Goal: Register for event/course

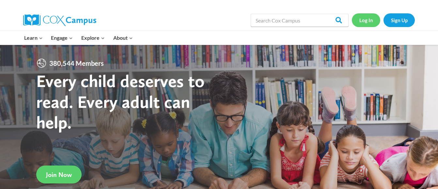
click at [363, 19] on link "Log In" at bounding box center [365, 19] width 28 height 13
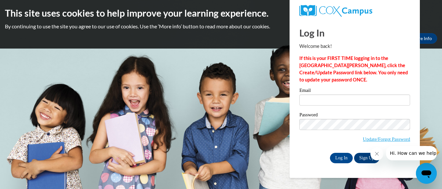
type input "[EMAIL_ADDRESS][DOMAIN_NAME]"
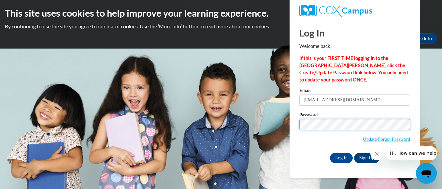
click at [330, 153] on input "Log In" at bounding box center [341, 158] width 23 height 10
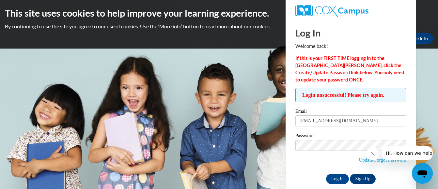
click at [386, 160] on button "Hi. How can we help?" at bounding box center [409, 153] width 57 height 14
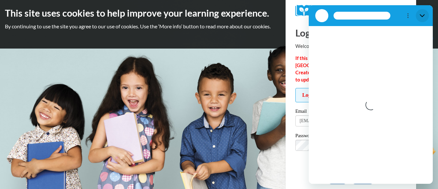
click at [422, 13] on icon "Close" at bounding box center [421, 15] width 5 height 5
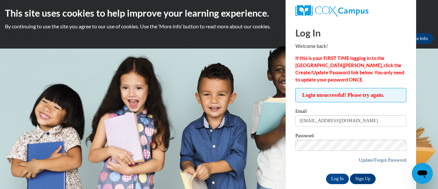
type textarea "x"
click at [385, 161] on link "Update/Forgot Password" at bounding box center [382, 159] width 47 height 5
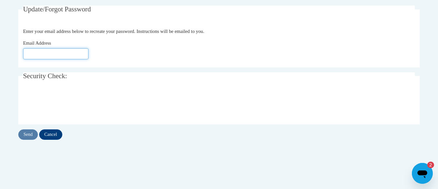
click at [55, 53] on input "Email Address" at bounding box center [55, 53] width 65 height 11
type input "[EMAIL_ADDRESS][DOMAIN_NAME]"
click at [30, 132] on input "Send" at bounding box center [28, 134] width 20 height 10
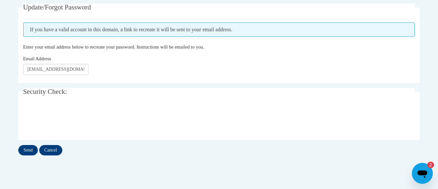
scroll to position [127, 0]
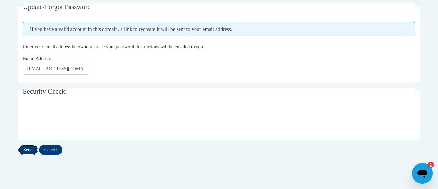
click at [27, 150] on input "Send" at bounding box center [28, 150] width 20 height 10
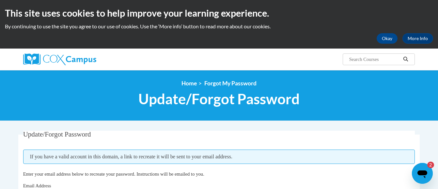
scroll to position [0, 0]
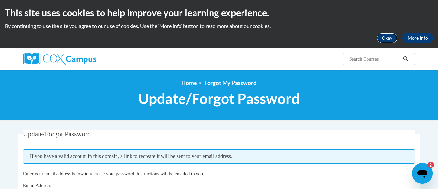
click at [386, 40] on button "Okay" at bounding box center [386, 38] width 21 height 10
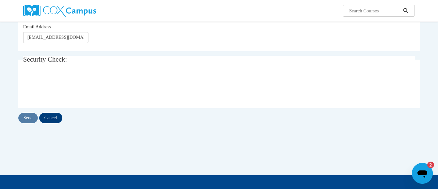
scroll to position [93, 0]
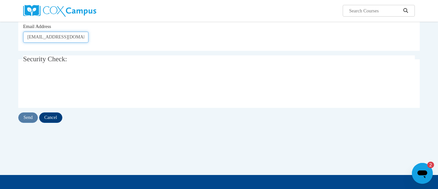
click at [72, 40] on input "emilywilliamss3759@gmail.com" at bounding box center [55, 37] width 65 height 11
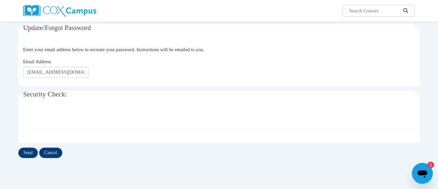
scroll to position [58, 0]
click at [65, 74] on input "emilywilliamss3759@gmail.com" at bounding box center [55, 72] width 65 height 11
click at [48, 72] on input "emilywilliamss3759@gmail.com" at bounding box center [55, 72] width 65 height 11
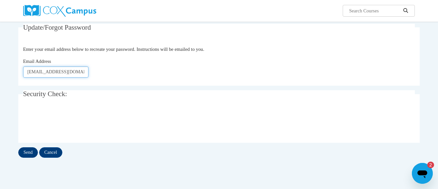
type input "emilywilliams3759@gmail.com"
click at [28, 151] on input "Send" at bounding box center [28, 152] width 20 height 10
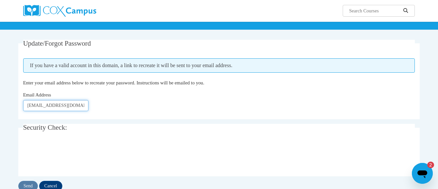
click at [81, 108] on input "[EMAIL_ADDRESS][DOMAIN_NAME]" at bounding box center [55, 105] width 65 height 11
click at [48, 111] on input "[EMAIL_ADDRESS][DOMAIN_NAME]" at bounding box center [55, 105] width 65 height 11
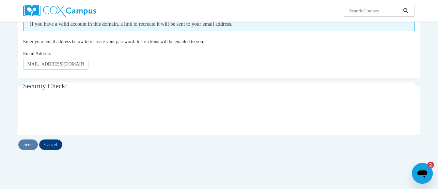
scroll to position [0, 0]
click at [28, 145] on input "Send" at bounding box center [28, 145] width 20 height 10
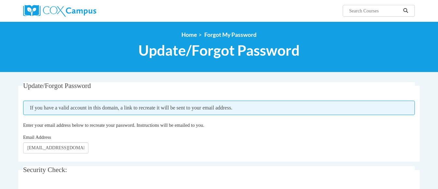
scroll to position [58, 0]
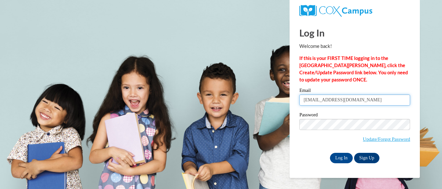
click at [357, 103] on input "[EMAIL_ADDRESS][DOMAIN_NAME]" at bounding box center [355, 100] width 111 height 11
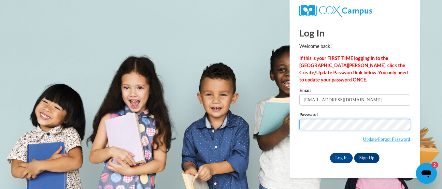
click at [330, 153] on input "Log In" at bounding box center [341, 158] width 23 height 10
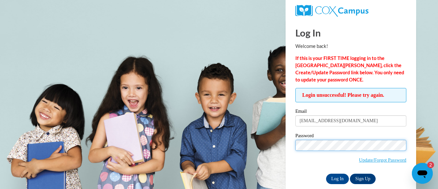
click at [326, 174] on input "Log In" at bounding box center [337, 179] width 23 height 10
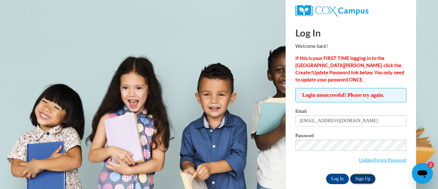
click at [366, 177] on link "Sign Up" at bounding box center [362, 179] width 25 height 10
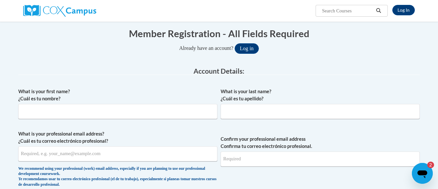
click at [283, 95] on label "What is your last name? ¿Cuál es tu apellido?" at bounding box center [319, 95] width 199 height 14
click at [283, 104] on input "What is your last name? ¿Cuál es tu apellido?" at bounding box center [319, 111] width 199 height 15
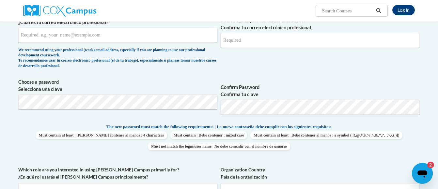
scroll to position [183, 0]
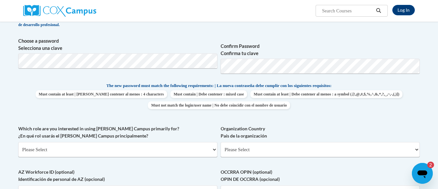
click at [160, 85] on span "The new password must match the following requirements: | La nueva contraseña d…" at bounding box center [218, 86] width 225 height 6
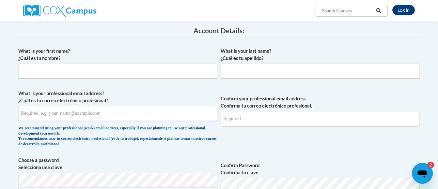
scroll to position [104, 0]
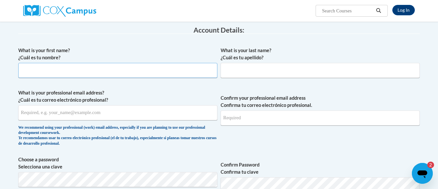
click at [179, 71] on input "What is your first name? ¿Cuál es tu nombre?" at bounding box center [117, 70] width 199 height 15
type input "Emily"
click at [246, 73] on input "What is your last name? ¿Cuál es tu apellido?" at bounding box center [319, 70] width 199 height 15
type input "Williams"
click at [180, 114] on input "What is your professional email address? ¿Cuál es tu correo electrónico profesi…" at bounding box center [117, 112] width 199 height 15
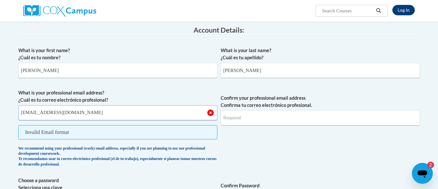
type input "emilywilliams@pelham-city.k12.ga.us"
click at [249, 118] on input "Confirm your professional email address Confirma tu correo electrónico profesio…" at bounding box center [319, 118] width 199 height 15
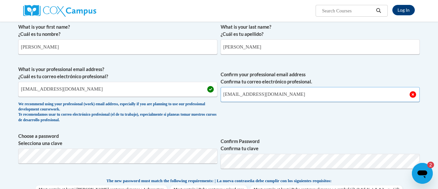
type input "emilywilliams@pelham-city.k12.ga.us"
click at [253, 109] on span "Confirm your professional email address Confirma tu correo electrónico profesio…" at bounding box center [319, 96] width 199 height 60
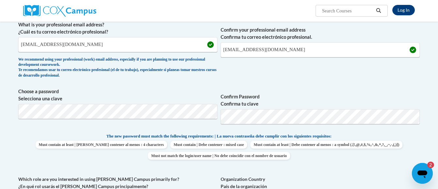
scroll to position [176, 0]
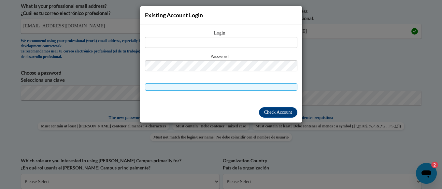
click at [245, 147] on div "Existing Account Login Login Password" at bounding box center [221, 94] width 442 height 189
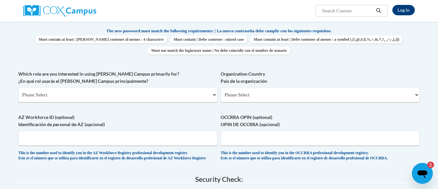
scroll to position [278, 0]
click at [246, 90] on select "Please Select United States | Estados Unidos Outside of the United States | Fue…" at bounding box center [319, 94] width 199 height 15
select select "ad49bcad-a171-4b2e-b99c-48b446064914"
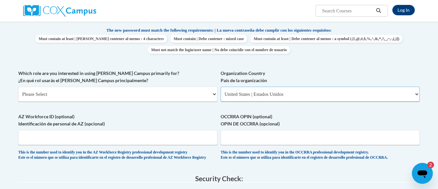
click at [220, 87] on select "Please Select United States | Estados Unidos Outside of the United States | Fue…" at bounding box center [319, 94] width 199 height 15
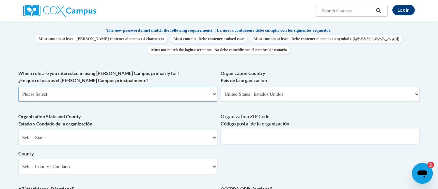
click at [155, 90] on select "Please Select College/University | Colegio/Universidad Community/Nonprofit Part…" at bounding box center [117, 94] width 199 height 15
select select "fbf2d438-af2f-41f8-98f1-81c410e29de3"
click at [18, 87] on select "Please Select College/University | Colegio/Universidad Community/Nonprofit Part…" at bounding box center [117, 94] width 199 height 15
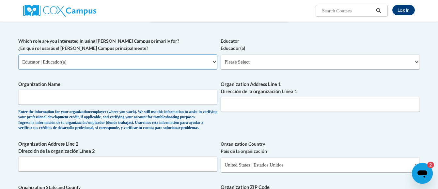
scroll to position [311, 0]
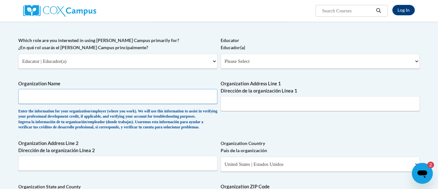
click at [153, 95] on input "Organization Name" at bounding box center [117, 96] width 199 height 15
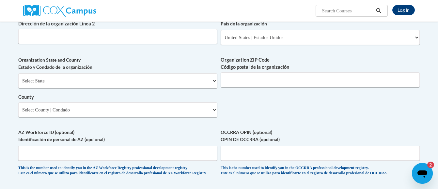
scroll to position [439, 0]
type input "Pelham City Schools"
click at [145, 88] on select "Select State Alabama Alaska Arizona Arkansas California Colorado Connecticut De…" at bounding box center [117, 80] width 199 height 15
select select "Georgia"
click at [18, 83] on select "Select State Alabama Alaska Arizona Arkansas California Colorado Connecticut De…" at bounding box center [117, 80] width 199 height 15
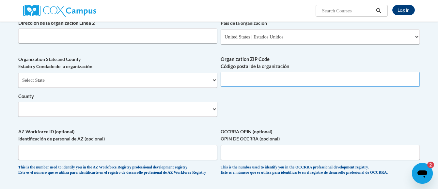
click at [243, 87] on input "Organization ZIP Code Código postal de la organización" at bounding box center [319, 79] width 199 height 15
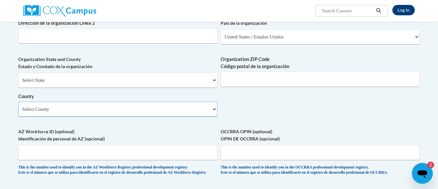
click at [104, 117] on select "Select County Appling Atkinson Bacon Baker Baldwin Banks Barrow Bartow Ben Hill…" at bounding box center [117, 109] width 199 height 15
select select "Mitchell"
click at [18, 112] on select "Select County Appling Atkinson Bacon Baker Baldwin Banks Barrow Bartow Ben Hill…" at bounding box center [117, 109] width 199 height 15
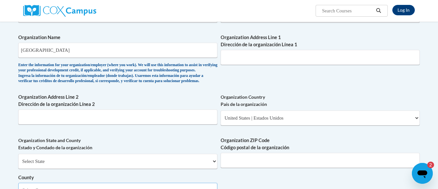
scroll to position [357, 0]
click at [252, 62] on input "Organization Address Line 1 Dirección de la organización Línea 1" at bounding box center [319, 57] width 199 height 15
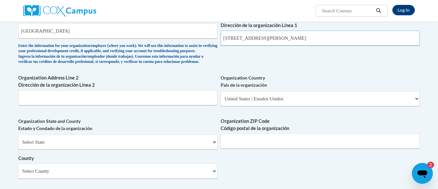
type input "543 Barrow Ave SW"
click at [273, 149] on input "Organization ZIP Code Código postal de la organización" at bounding box center [319, 141] width 199 height 15
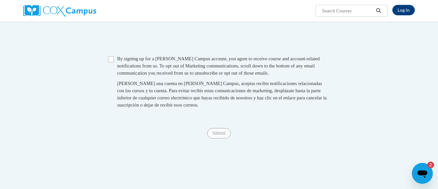
scroll to position [616, 0]
type input "31779"
click at [110, 63] on input "Checkbox" at bounding box center [111, 60] width 6 height 6
checkbox input "true"
click at [216, 139] on input "Submit" at bounding box center [218, 134] width 23 height 10
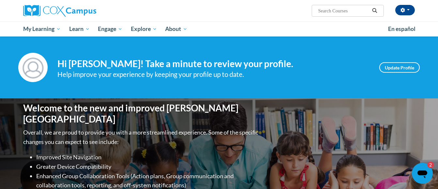
click at [345, 6] on span "Search Search..." at bounding box center [347, 11] width 72 height 12
click at [347, 10] on input "Search..." at bounding box center [343, 11] width 52 height 8
type input "transforming story time"
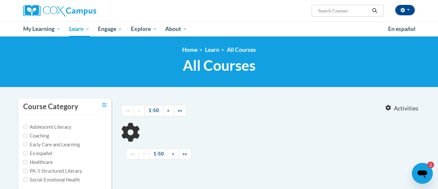
type input "transforming story time"
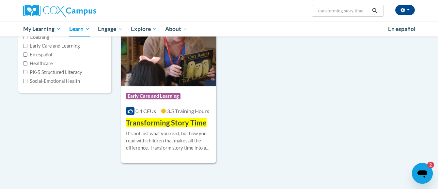
scroll to position [99, 0]
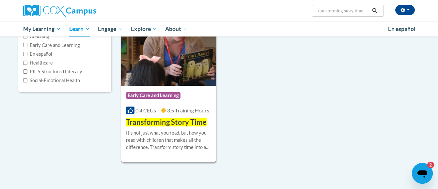
click at [160, 106] on div "Course Category: Early Care and Learning 0.4 CEUs 3.5 Training Hours COURSE Tra…" at bounding box center [168, 107] width 95 height 42
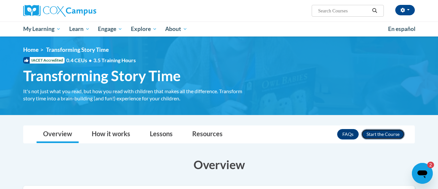
click at [380, 131] on button "Enroll" at bounding box center [382, 134] width 43 height 10
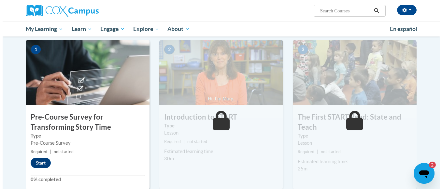
scroll to position [131, 0]
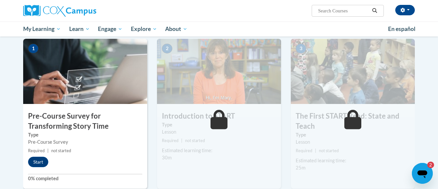
click at [88, 81] on img at bounding box center [85, 71] width 124 height 65
click at [36, 167] on button "Start" at bounding box center [38, 162] width 20 height 10
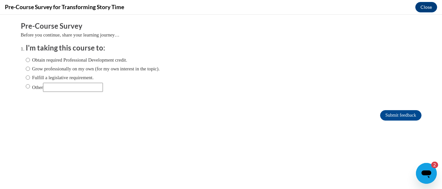
scroll to position [0, 0]
click at [77, 60] on label "Obtain required Professional Development credit." at bounding box center [77, 59] width 102 height 7
click at [30, 60] on input "Obtain required Professional Development credit." at bounding box center [28, 59] width 4 height 7
radio input "true"
click at [396, 112] on input "Submit feedback" at bounding box center [400, 115] width 41 height 10
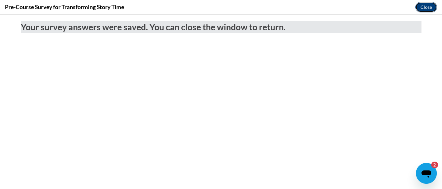
click at [427, 6] on button "Close" at bounding box center [427, 7] width 22 height 10
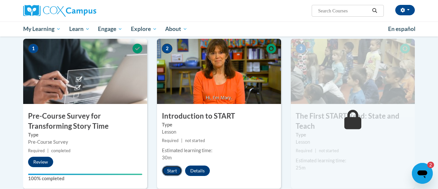
click at [172, 172] on button "Start" at bounding box center [172, 171] width 20 height 10
